Goal: Information Seeking & Learning: Learn about a topic

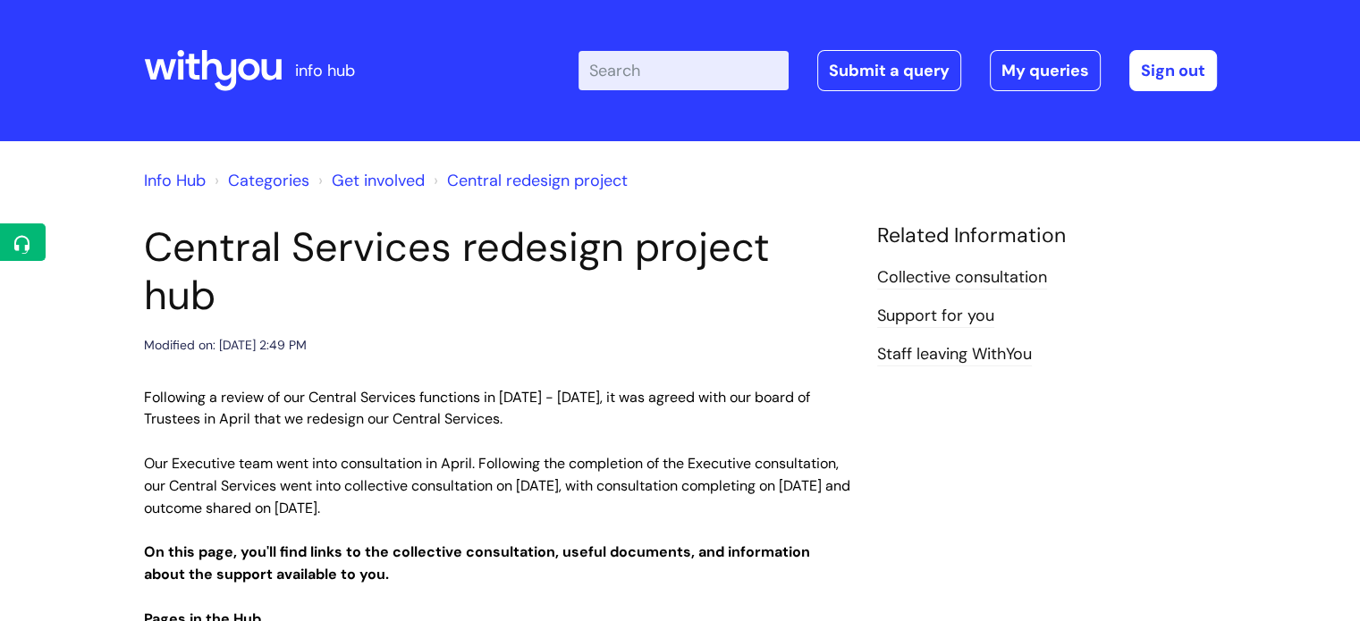
click at [715, 65] on input "Enter your search term here..." at bounding box center [683, 70] width 210 height 39
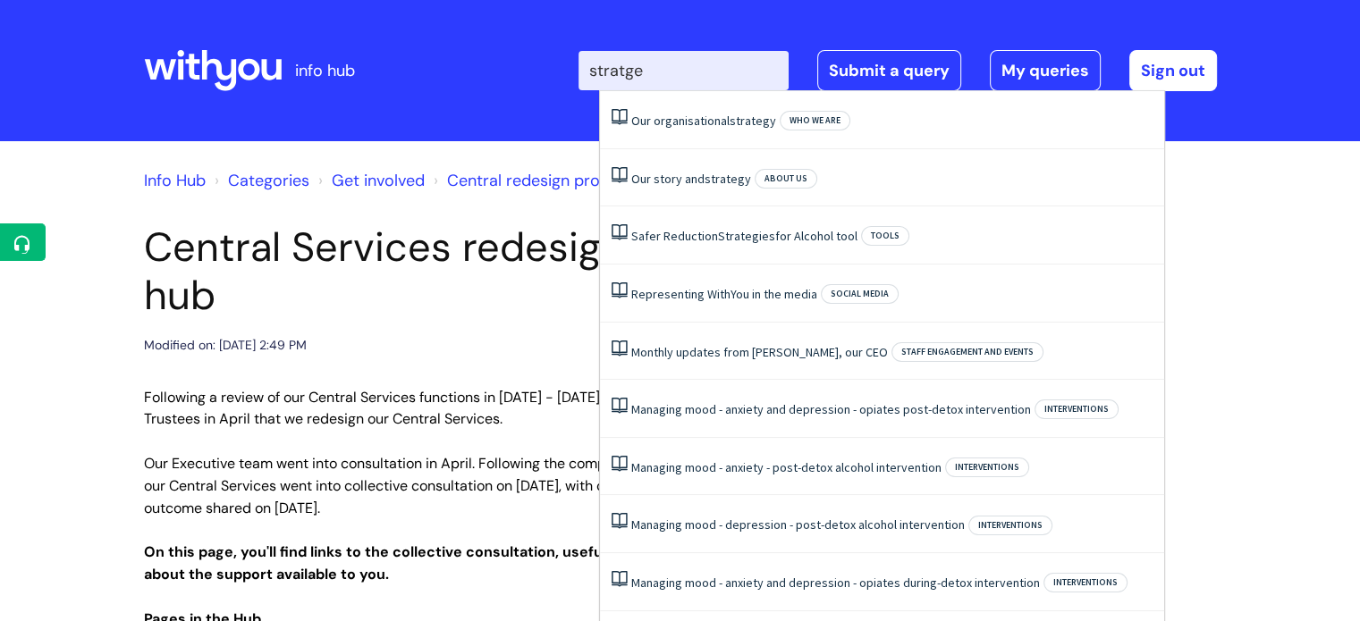
type input "stratgey"
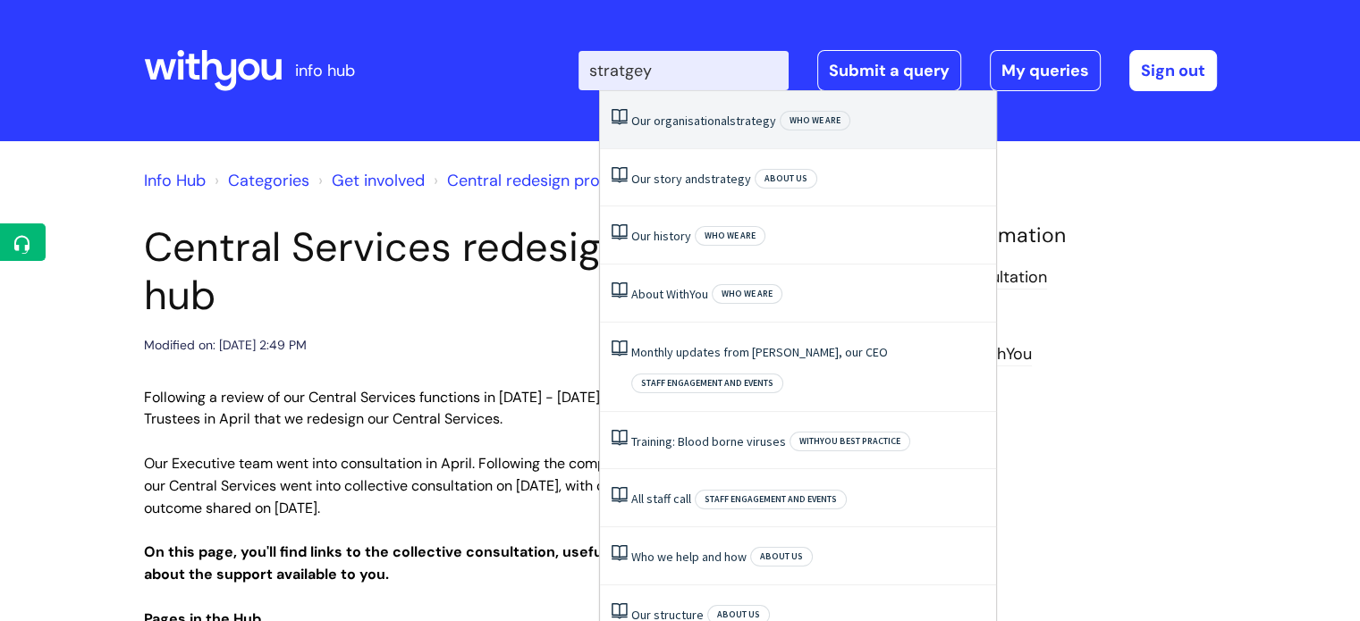
click at [687, 125] on link "Our organisational strategy" at bounding box center [703, 121] width 145 height 16
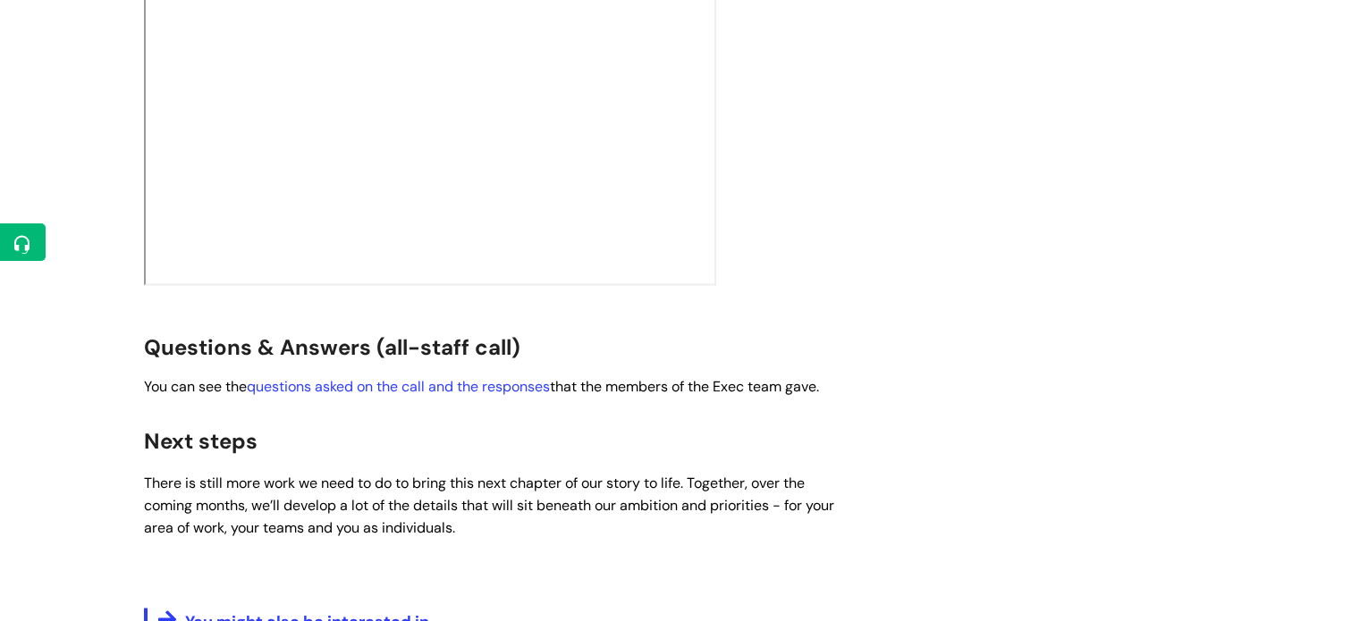
scroll to position [2950, 0]
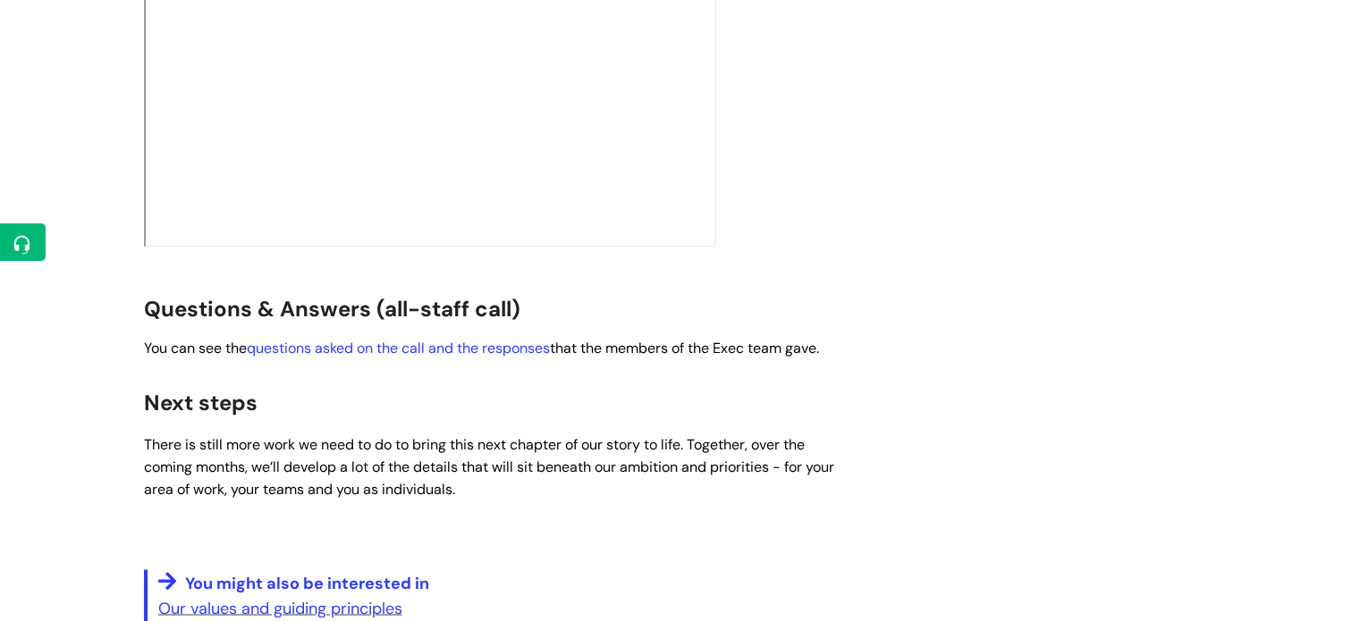
drag, startPoint x: 286, startPoint y: 456, endPoint x: 791, endPoint y: 482, distance: 505.8
click at [791, 482] on p "There is still more work we need to do to bring this next chapter of our story …" at bounding box center [497, 466] width 706 height 66
copy span "develop a lot of the details that will sit beneath our ambition and priorities …"
